Goal: Transaction & Acquisition: Subscribe to service/newsletter

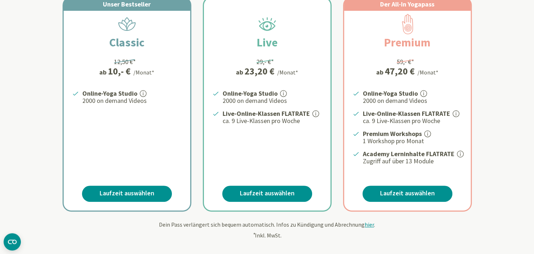
scroll to position [171, 0]
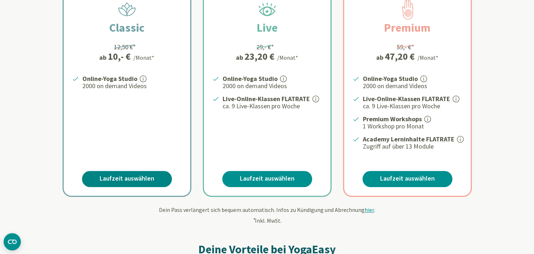
click at [119, 178] on link "Laufzeit auswählen" at bounding box center [127, 179] width 90 height 16
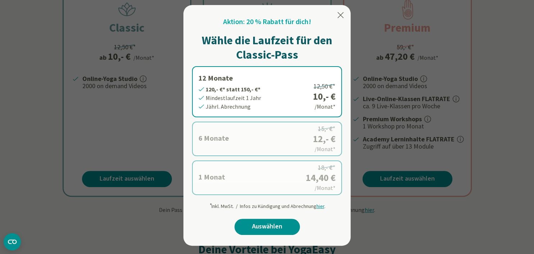
click at [340, 16] on icon at bounding box center [341, 15] width 6 height 6
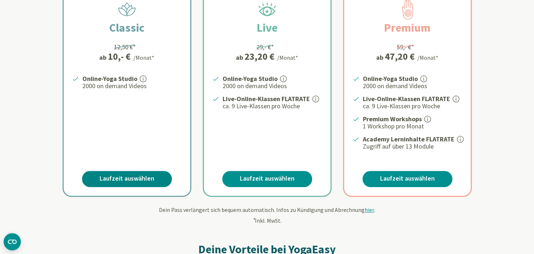
click at [130, 178] on link "Laufzeit auswählen" at bounding box center [127, 179] width 90 height 16
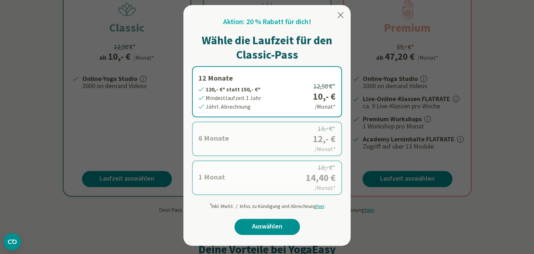
click at [297, 135] on label "6 Monate 72,- €* statt 90,- €* Mindestlaufzeit 6 Monate [GEOGRAPHIC_DATA]. Abre…" at bounding box center [267, 139] width 150 height 35
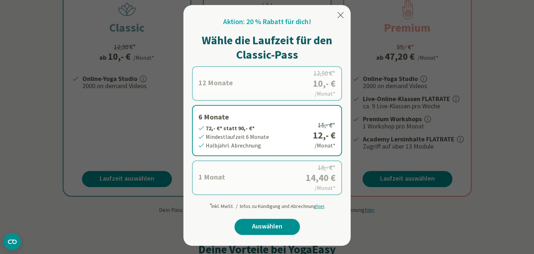
click at [340, 17] on icon at bounding box center [340, 15] width 9 height 9
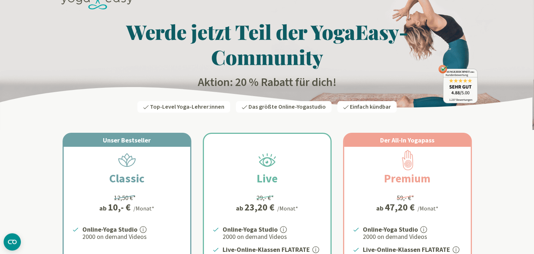
scroll to position [0, 0]
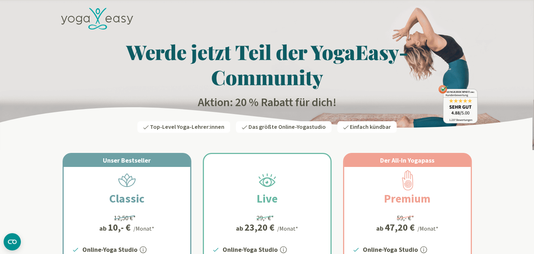
drag, startPoint x: 532, startPoint y: 2, endPoint x: 268, endPoint y: 35, distance: 265.6
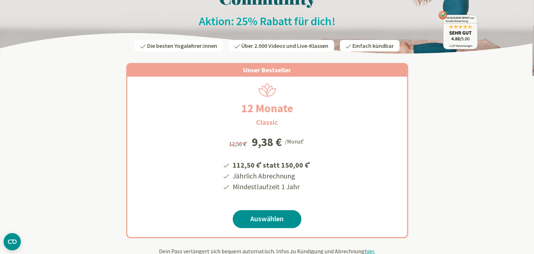
scroll to position [76, 0]
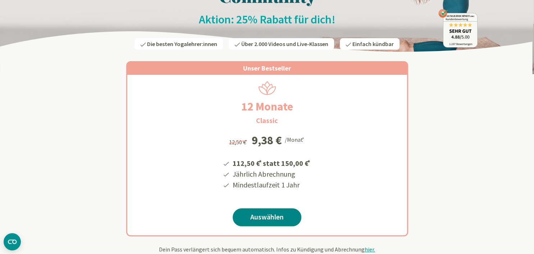
click at [265, 217] on link "Auswählen" at bounding box center [267, 217] width 69 height 18
